Goal: Transaction & Acquisition: Purchase product/service

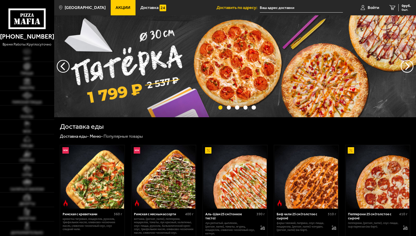
type input "[STREET_ADDRESS]"
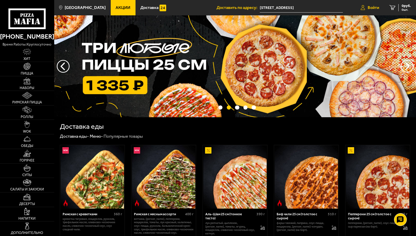
click at [370, 8] on span "Войти" at bounding box center [372, 8] width 11 height 4
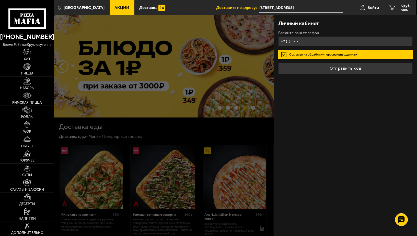
type input "+7 (911) 775-70-14"
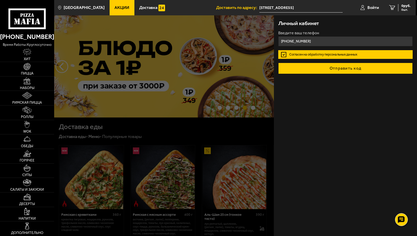
click at [334, 66] on button "Отправить код" at bounding box center [345, 68] width 134 height 11
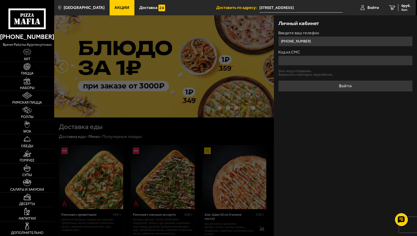
click at [309, 60] on input "Код из СМС" at bounding box center [345, 60] width 134 height 10
click at [298, 71] on form "Введите ваш телефон +7 (911) 775-70-14 Код из СМС Отправить sms-код Войти" at bounding box center [345, 60] width 134 height 58
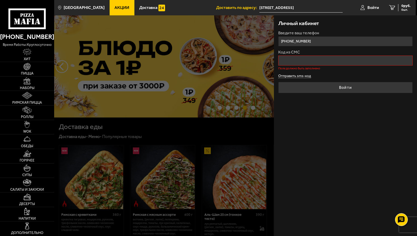
click at [296, 75] on button "Отправить sms-код" at bounding box center [294, 76] width 33 height 4
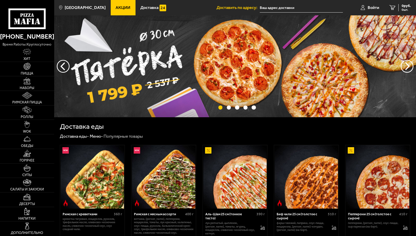
type input "[STREET_ADDRESS]"
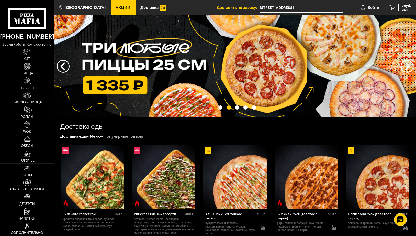
click at [28, 65] on img at bounding box center [27, 66] width 7 height 7
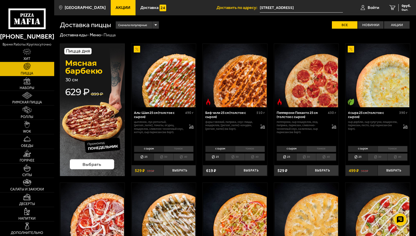
click at [378, 156] on li "30" at bounding box center [377, 156] width 20 height 7
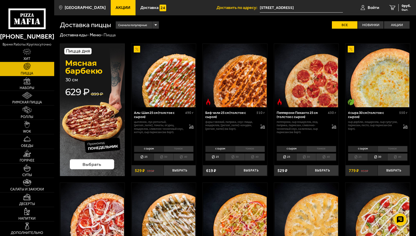
click at [354, 158] on li "25" at bounding box center [358, 156] width 20 height 7
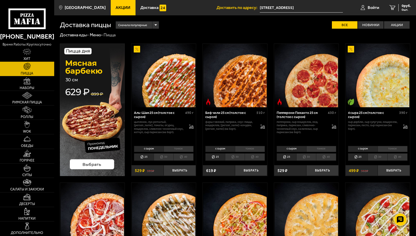
click at [28, 53] on img at bounding box center [27, 51] width 8 height 7
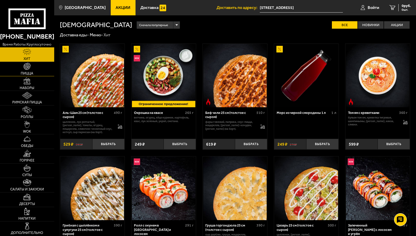
click at [27, 67] on img at bounding box center [27, 66] width 7 height 7
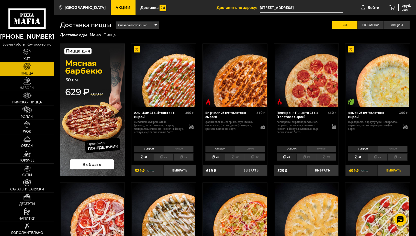
click at [385, 169] on button "Выбрать" at bounding box center [393, 170] width 32 height 11
click at [28, 110] on img at bounding box center [26, 109] width 9 height 7
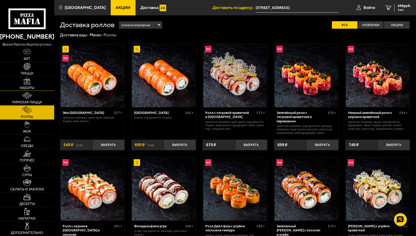
click at [27, 82] on img at bounding box center [27, 80] width 7 height 7
